Goal: Find specific page/section: Find specific page/section

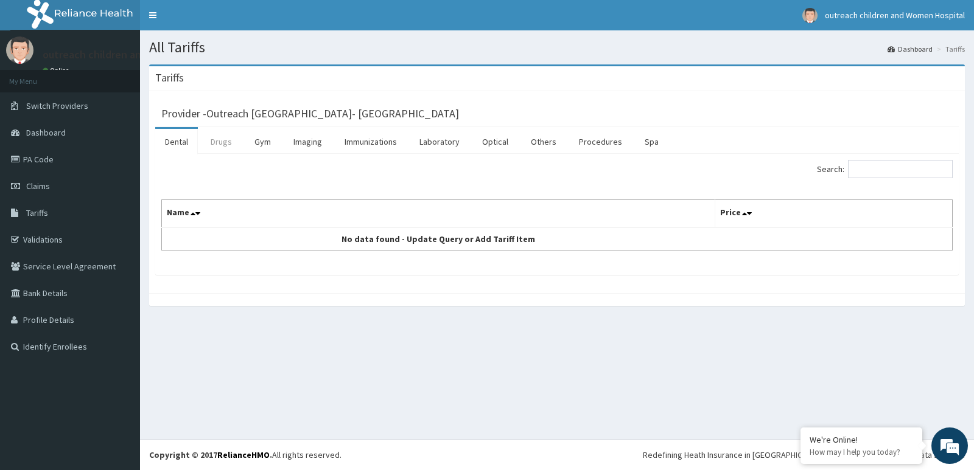
click at [225, 145] on link "Drugs" at bounding box center [221, 142] width 41 height 26
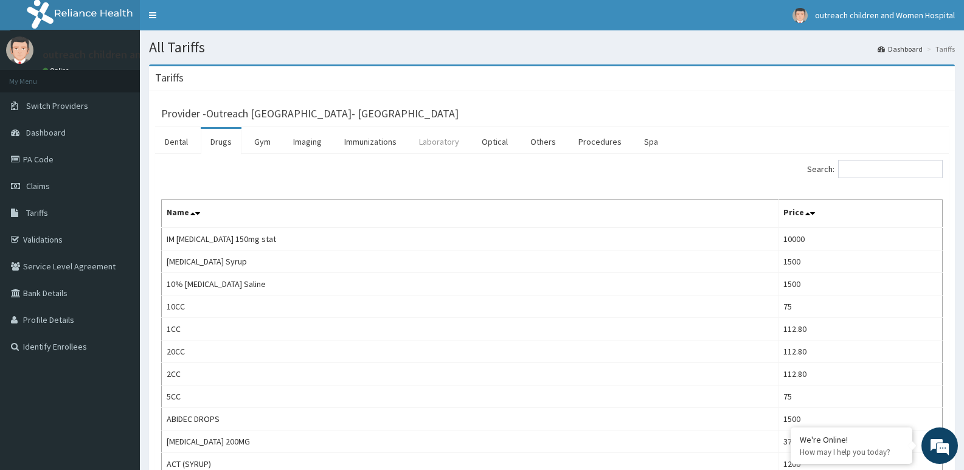
click at [447, 141] on link "Laboratory" at bounding box center [439, 142] width 60 height 26
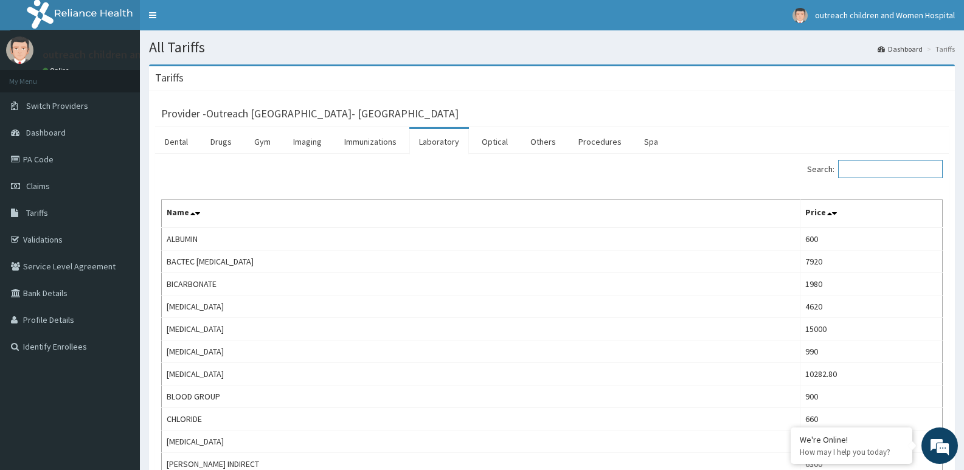
click at [904, 173] on input "Search:" at bounding box center [890, 169] width 105 height 18
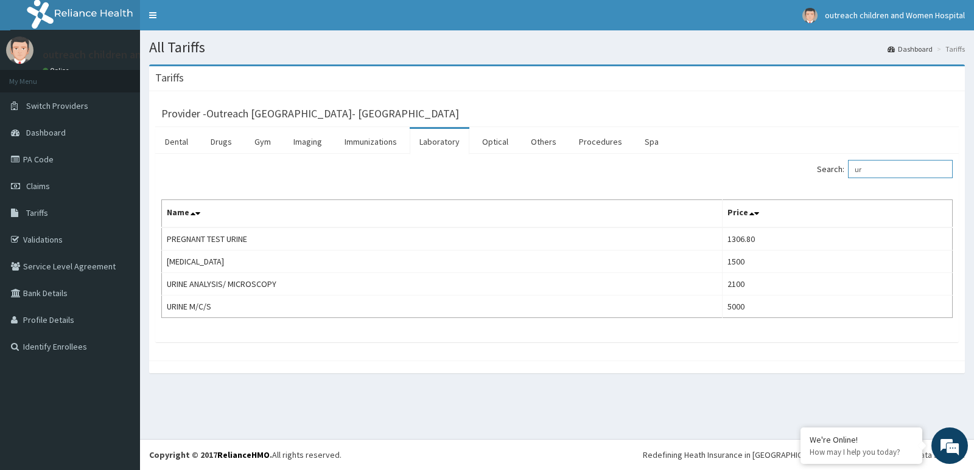
type input "u"
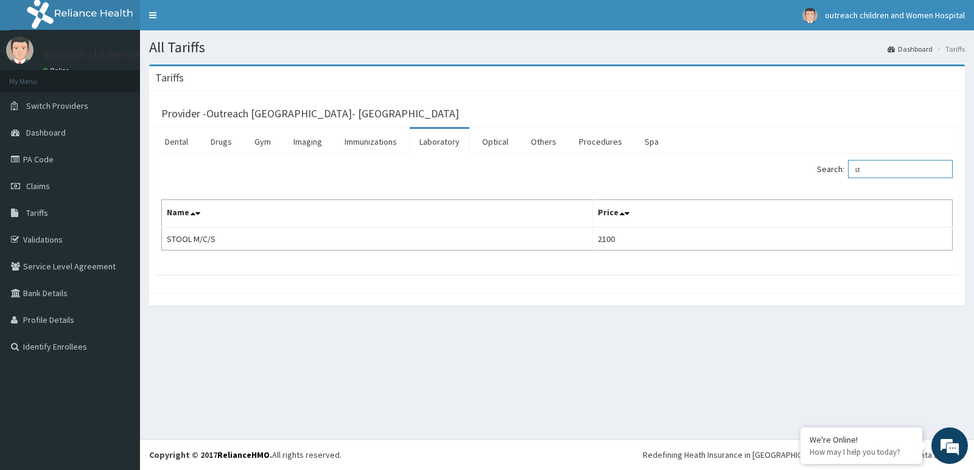
type input "s"
type input "r"
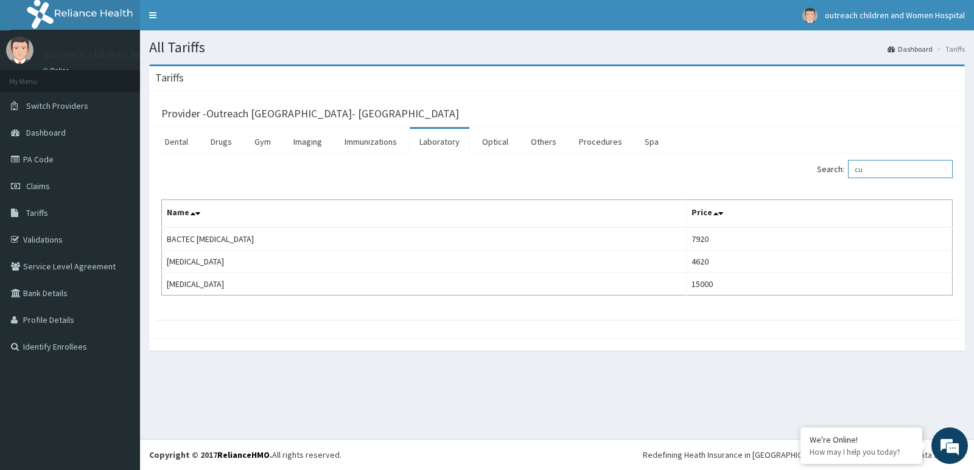
type input "c"
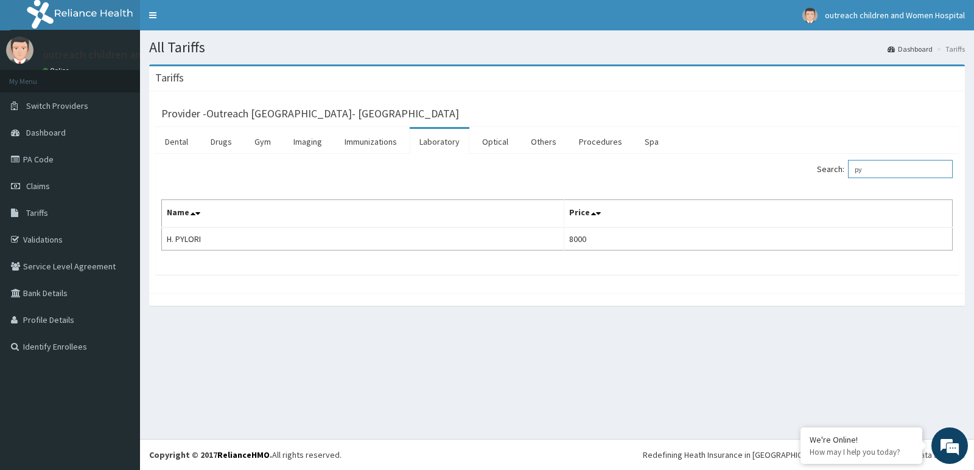
type input "p"
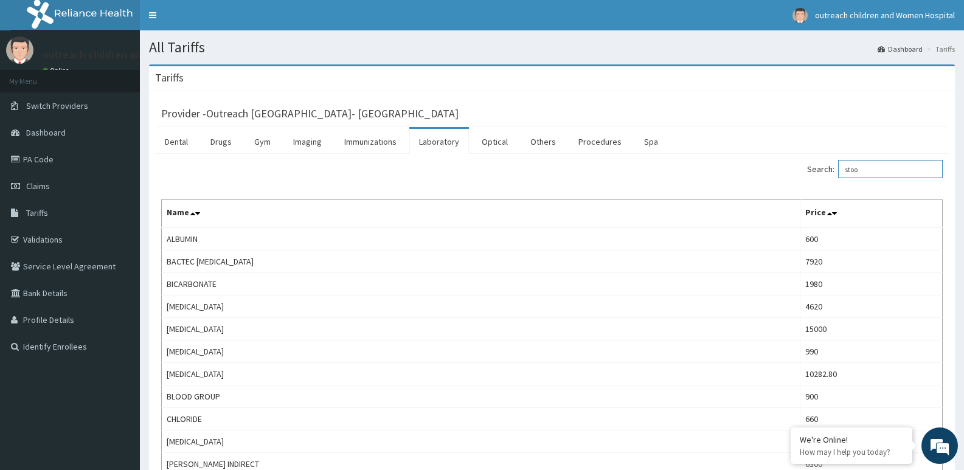
type input "stool"
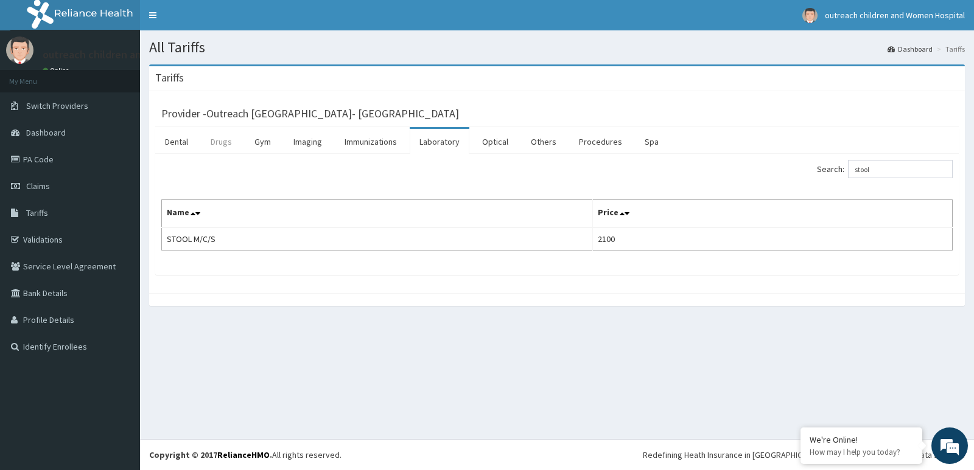
click at [219, 143] on link "Drugs" at bounding box center [221, 142] width 41 height 26
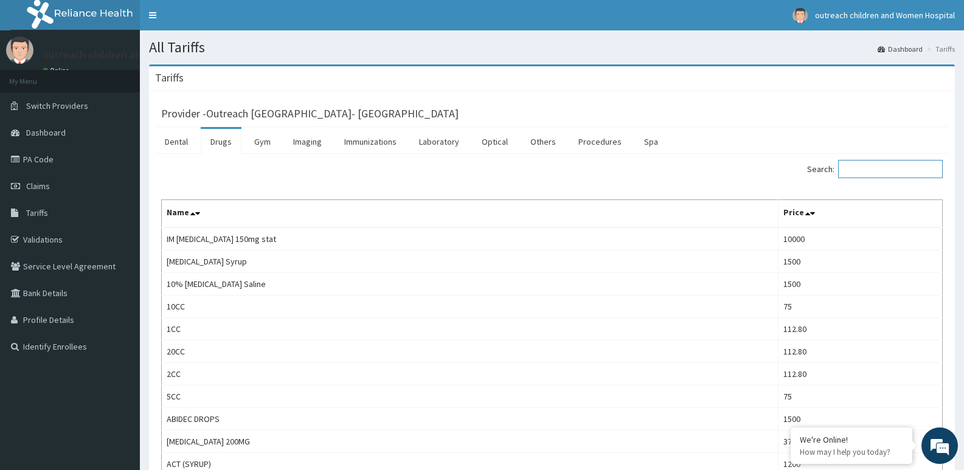
click at [905, 170] on input "Search:" at bounding box center [890, 169] width 105 height 18
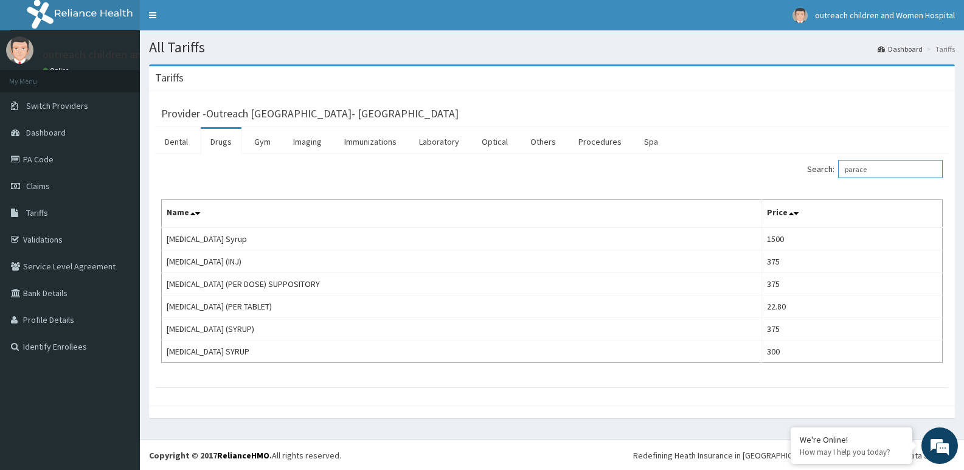
type input "parace"
click at [598, 142] on link "Procedures" at bounding box center [600, 142] width 63 height 26
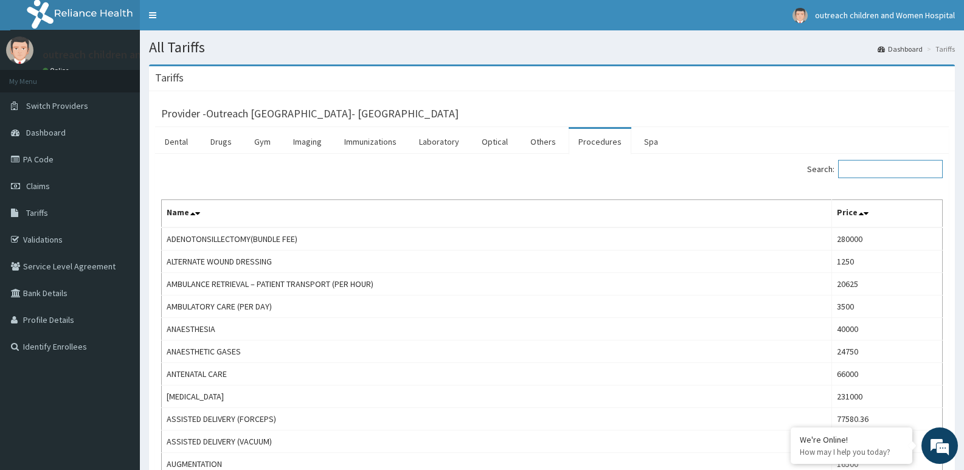
click at [885, 172] on input "Search:" at bounding box center [890, 169] width 105 height 18
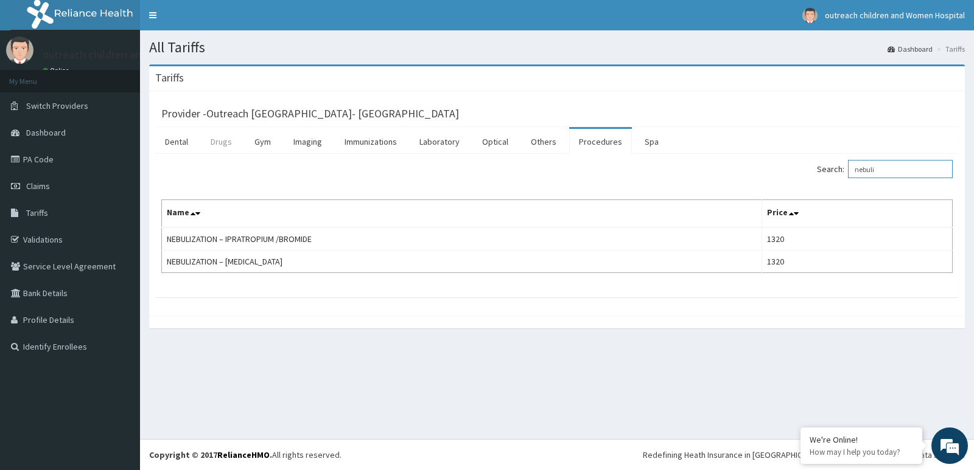
type input "nebuli"
click at [222, 136] on link "Drugs" at bounding box center [221, 142] width 41 height 26
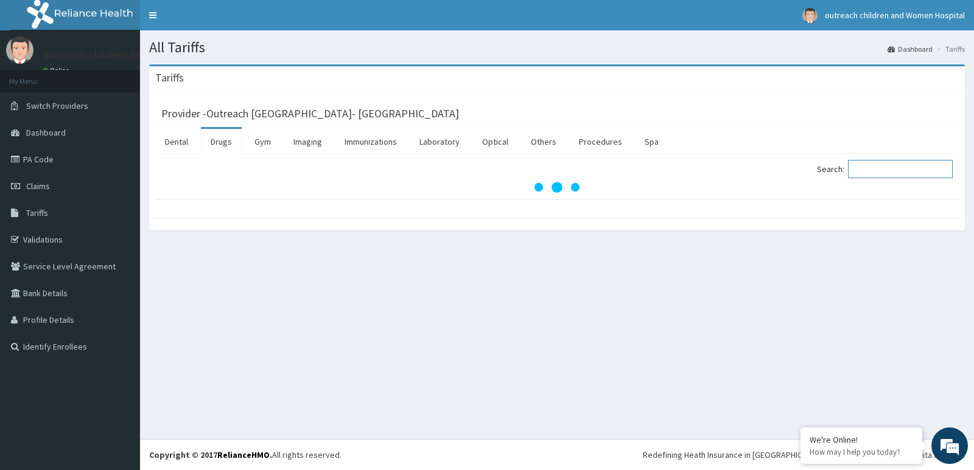
click at [929, 172] on input "Search:" at bounding box center [900, 169] width 105 height 18
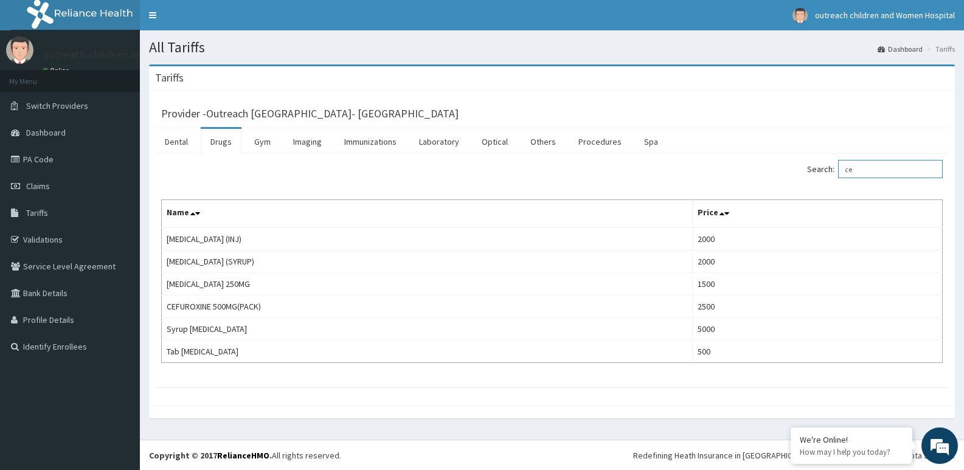
type input "c"
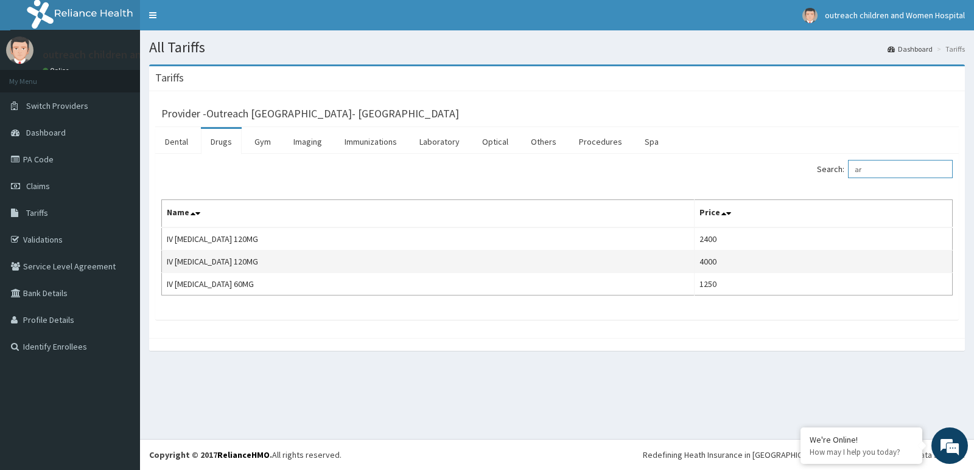
type input "a"
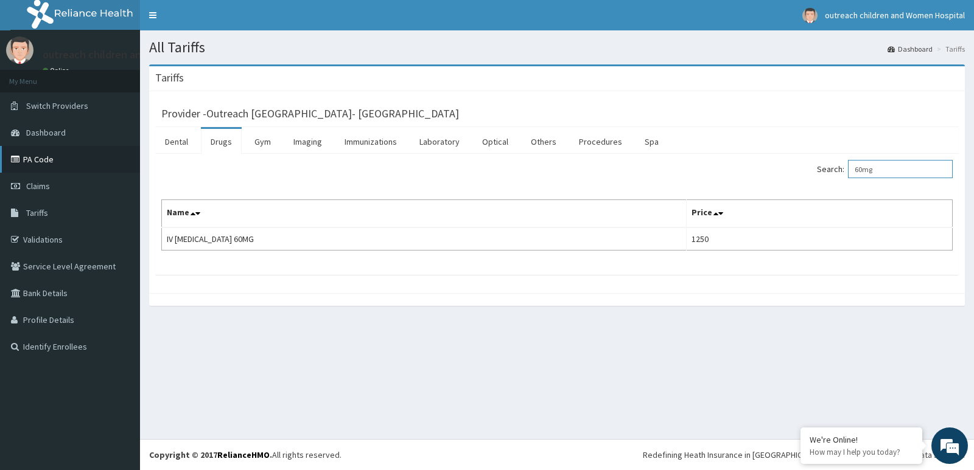
type input "60mg"
click at [53, 162] on link "PA Code" at bounding box center [70, 159] width 140 height 27
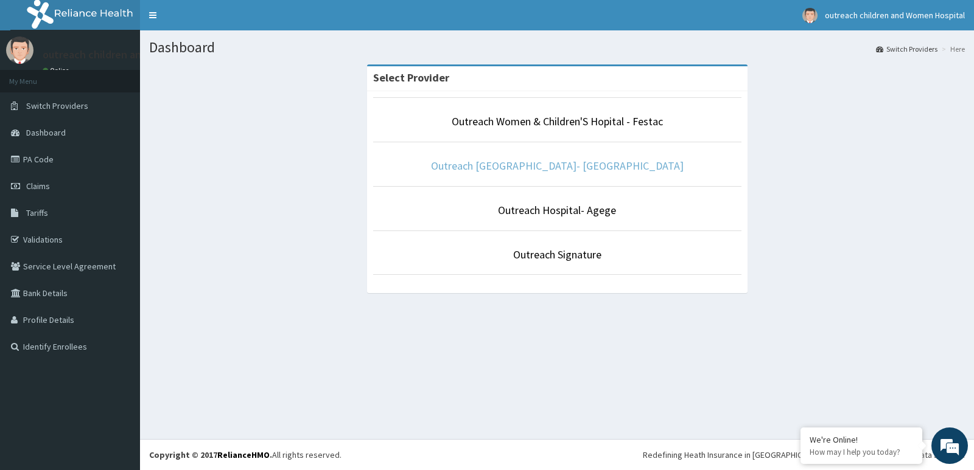
click at [529, 170] on link "Outreach [GEOGRAPHIC_DATA]- [GEOGRAPHIC_DATA]" at bounding box center [557, 166] width 253 height 14
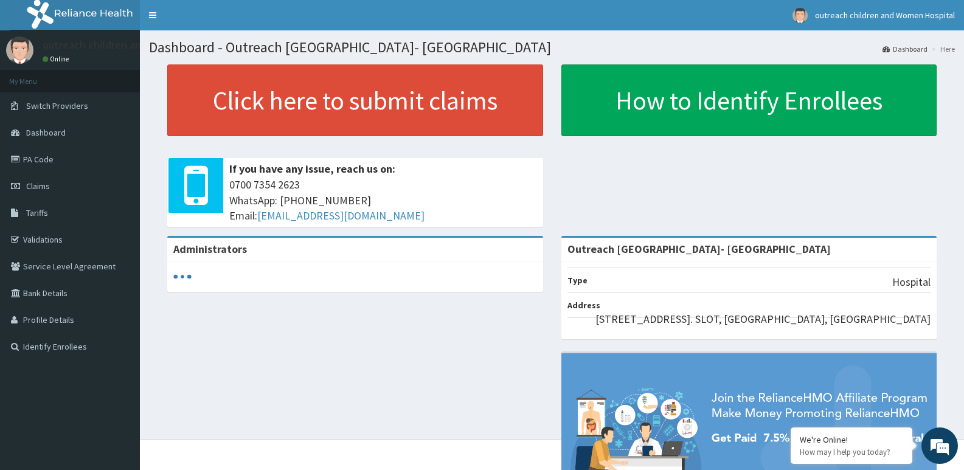
click at [36, 160] on link "PA Code" at bounding box center [70, 159] width 140 height 27
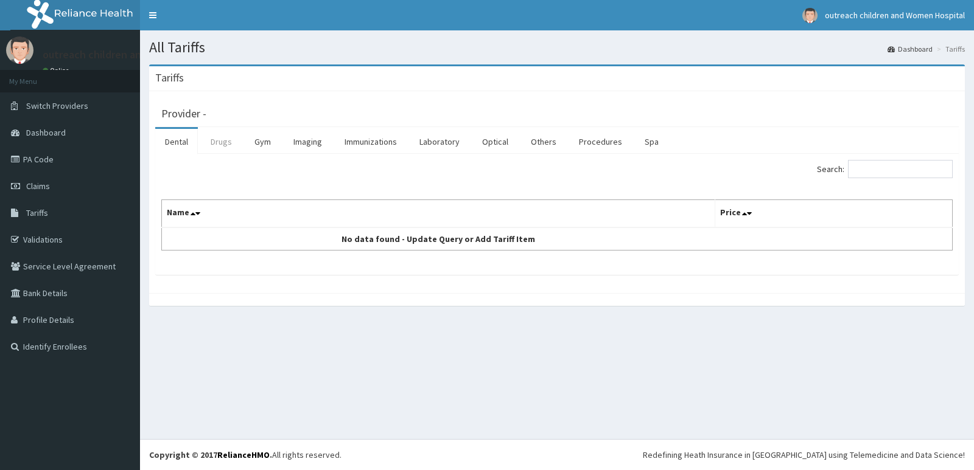
click at [217, 144] on link "Drugs" at bounding box center [221, 142] width 41 height 26
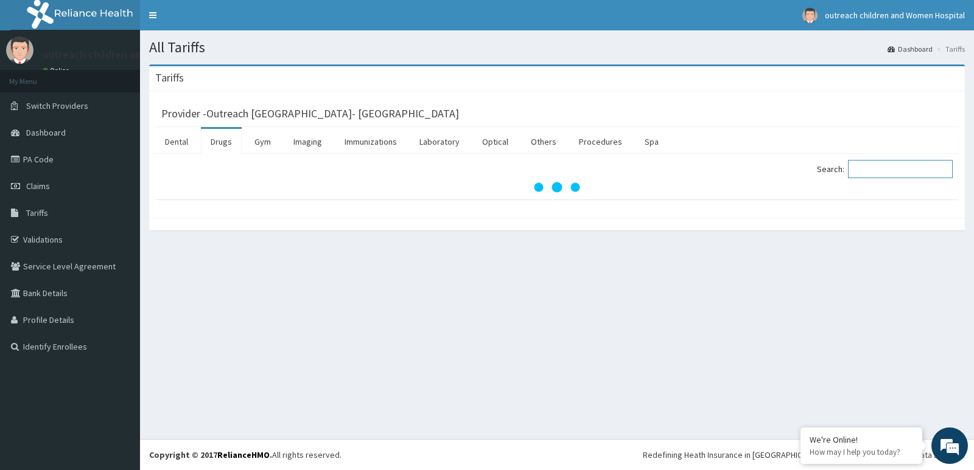
click at [914, 170] on input "Search:" at bounding box center [900, 169] width 105 height 18
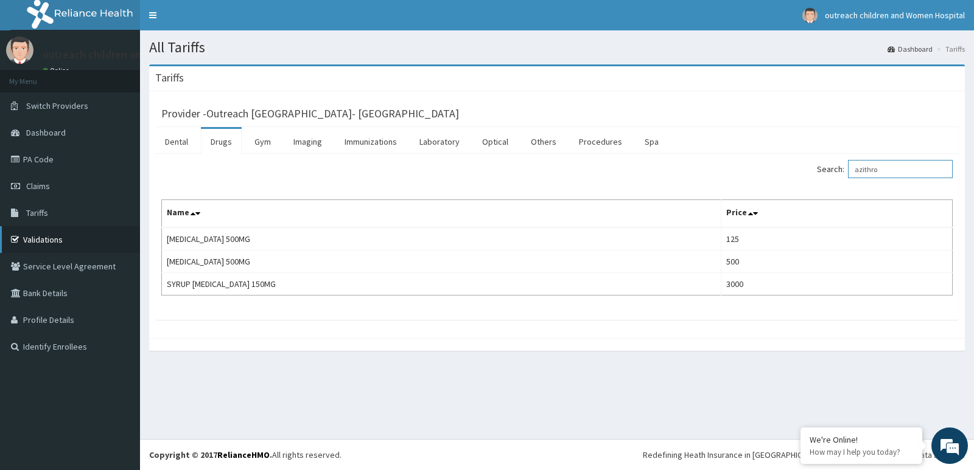
type input "azithro"
click at [38, 238] on link "Validations" at bounding box center [70, 239] width 140 height 27
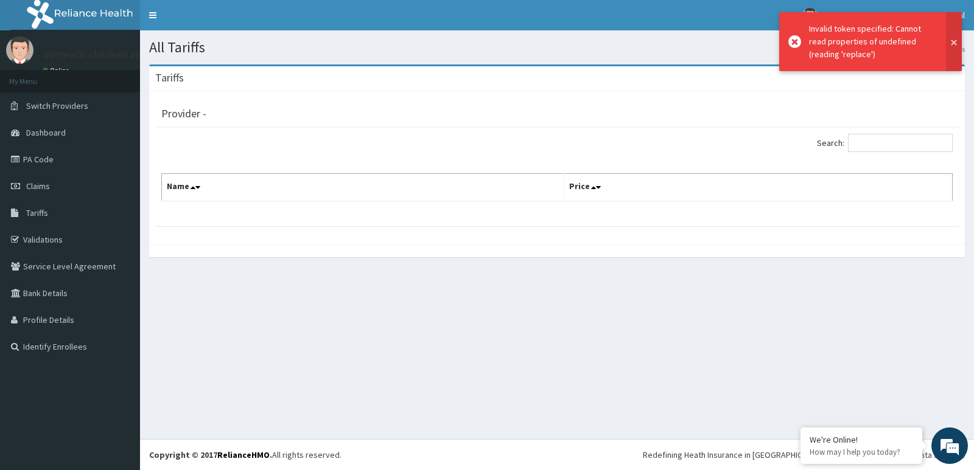
click at [956, 44] on button at bounding box center [954, 41] width 16 height 59
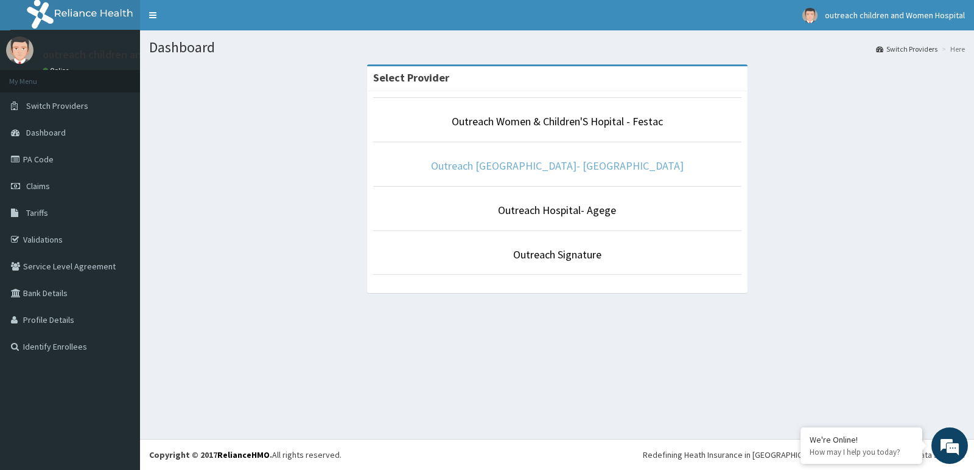
click at [577, 165] on link "Outreach [GEOGRAPHIC_DATA]- [GEOGRAPHIC_DATA]" at bounding box center [557, 166] width 253 height 14
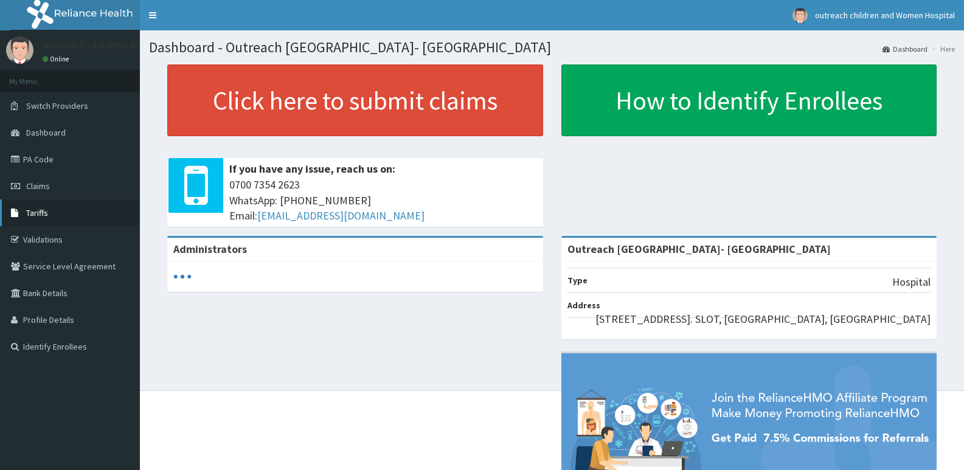
click at [40, 215] on span "Tariffs" at bounding box center [37, 212] width 22 height 11
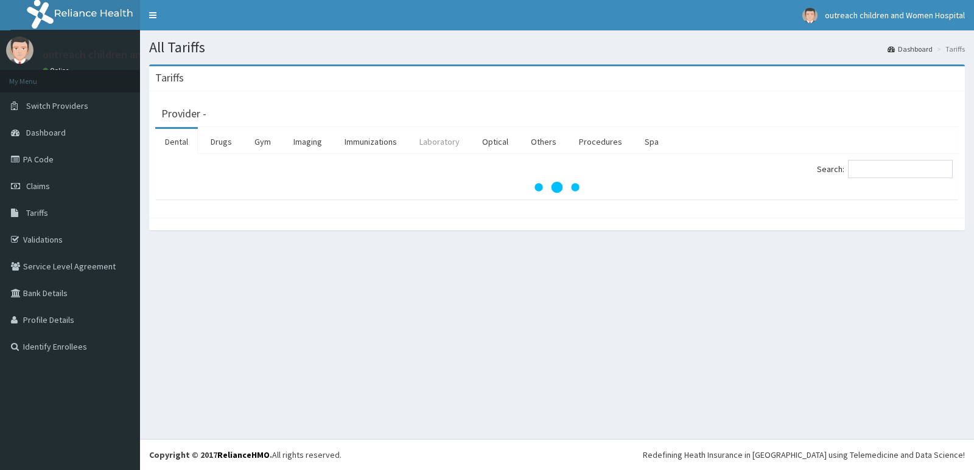
click at [432, 140] on link "Laboratory" at bounding box center [439, 142] width 60 height 26
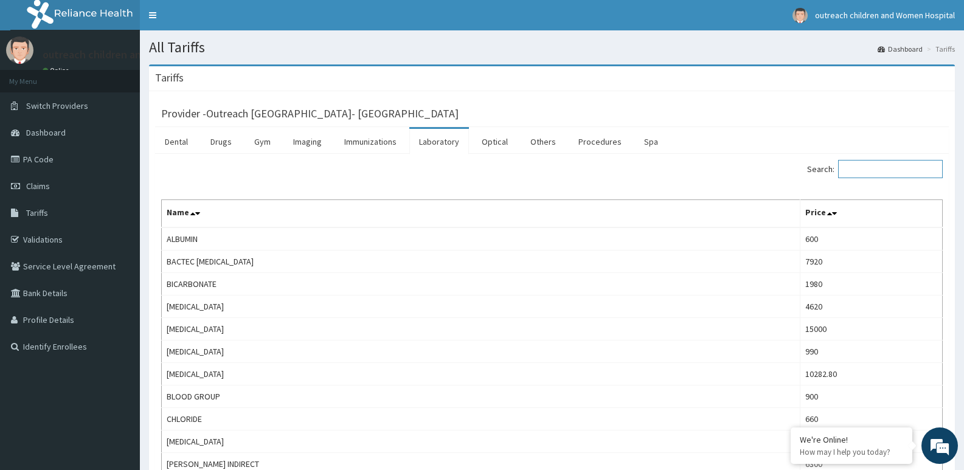
click at [879, 169] on input "Search:" at bounding box center [890, 169] width 105 height 18
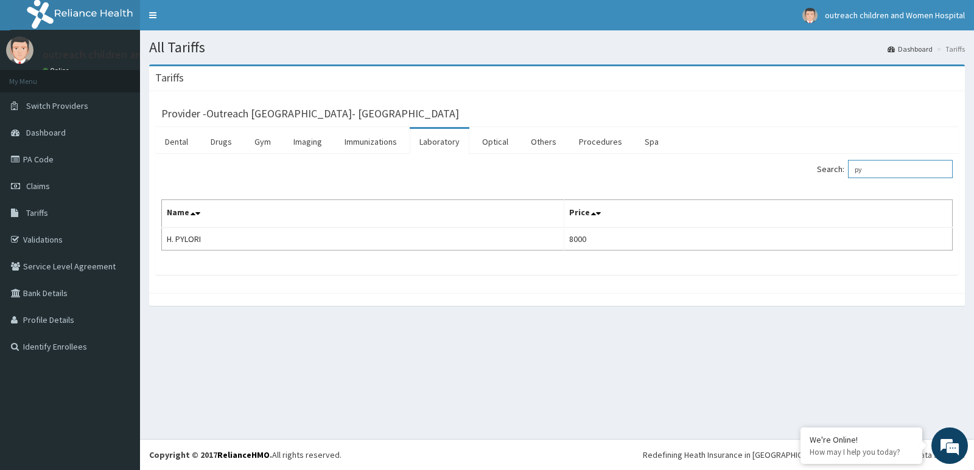
type input "p"
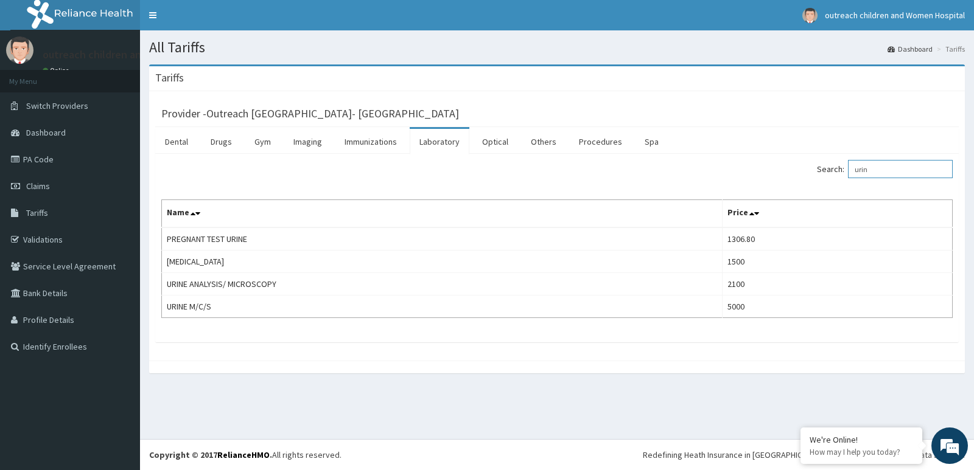
type input "urin"
click at [54, 163] on link "PA Code" at bounding box center [70, 159] width 140 height 27
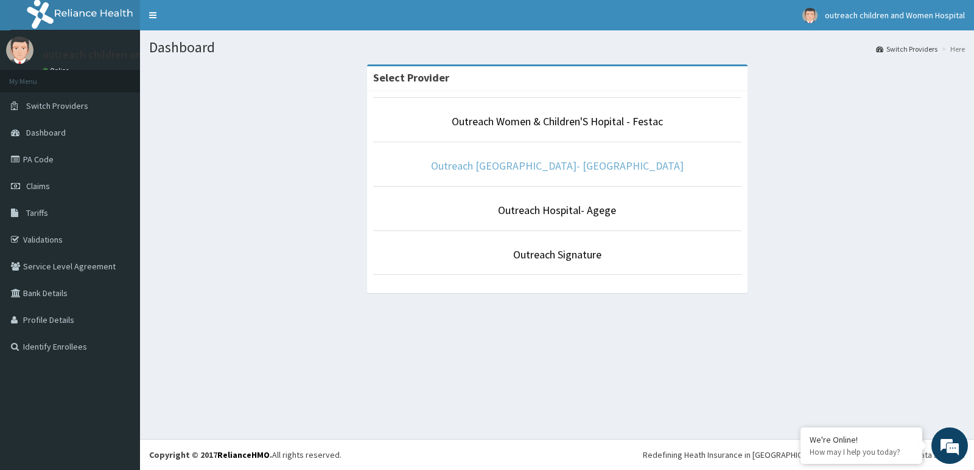
click at [526, 166] on link "Outreach [GEOGRAPHIC_DATA]- [GEOGRAPHIC_DATA]" at bounding box center [557, 166] width 253 height 14
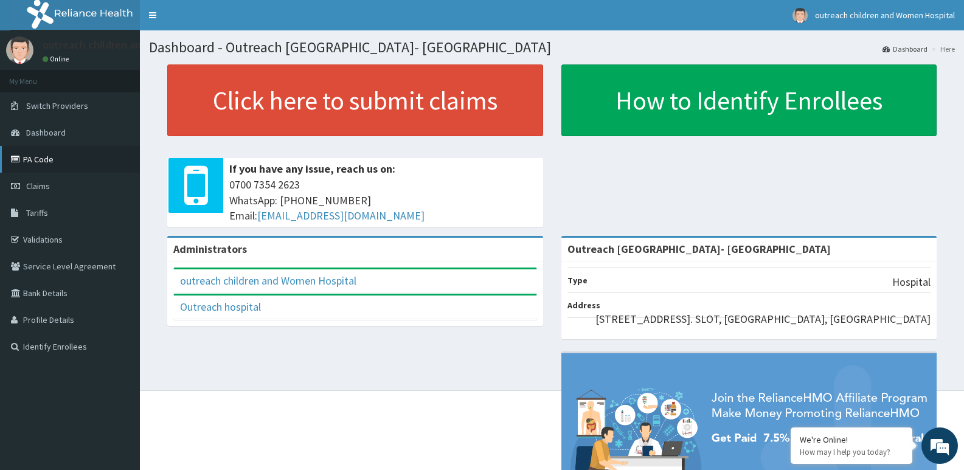
click at [39, 159] on link "PA Code" at bounding box center [70, 159] width 140 height 27
